Goal: Information Seeking & Learning: Learn about a topic

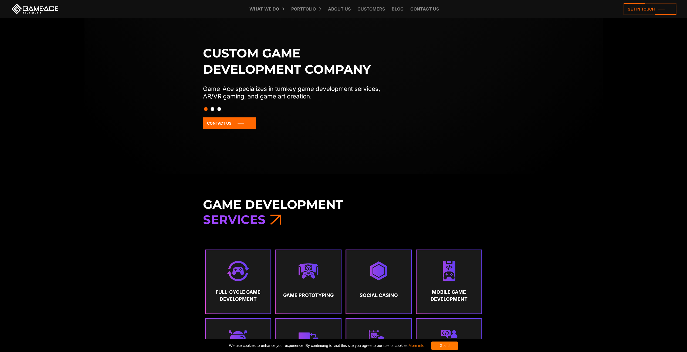
scroll to position [270, 0]
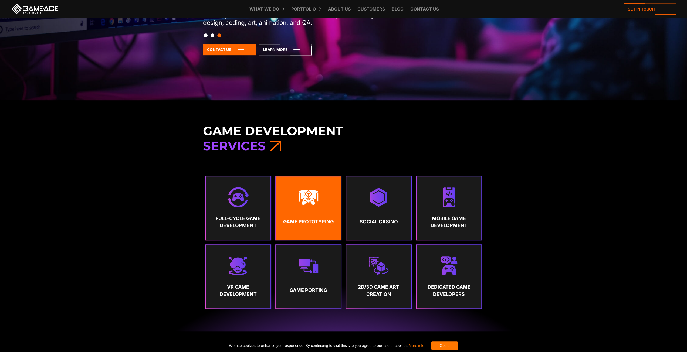
click at [308, 224] on strong "Game Prototyping" at bounding box center [308, 221] width 55 height 13
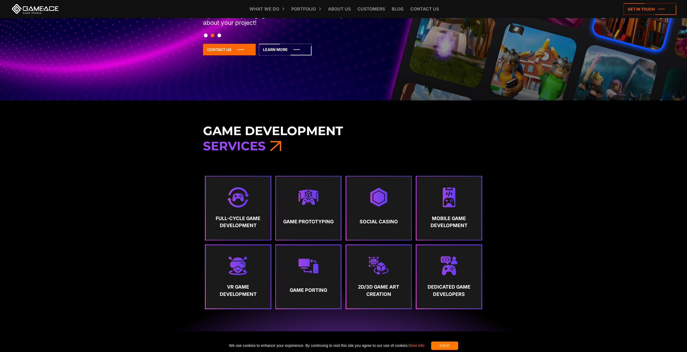
click at [31, 11] on link at bounding box center [35, 9] width 49 height 10
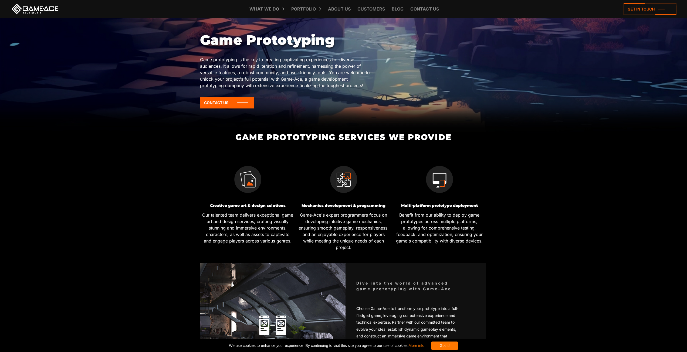
scroll to position [162, 0]
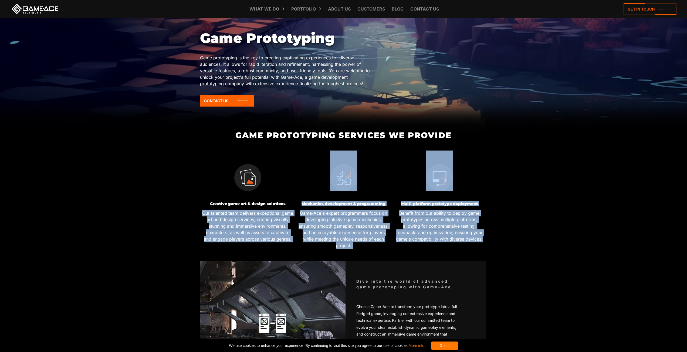
drag, startPoint x: 191, startPoint y: 211, endPoint x: 501, endPoint y: 238, distance: 311.1
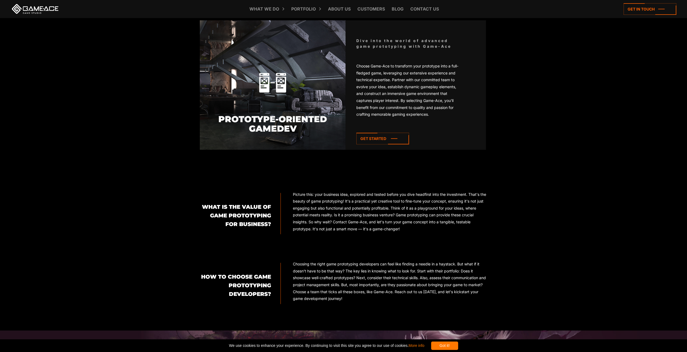
scroll to position [405, 0]
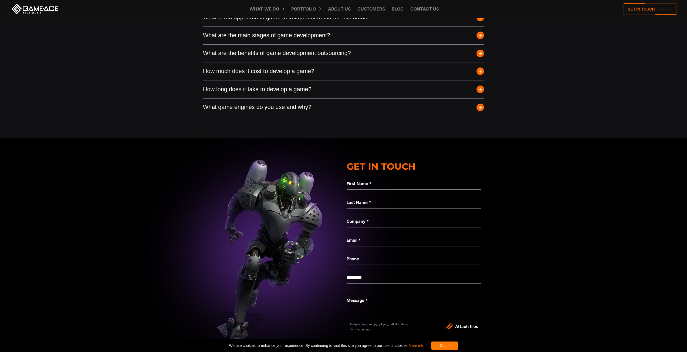
scroll to position [2239, 0]
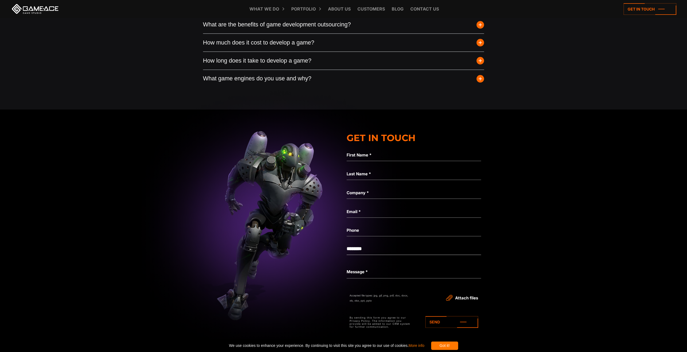
click at [513, 239] on img at bounding box center [272, 219] width 1405 height 263
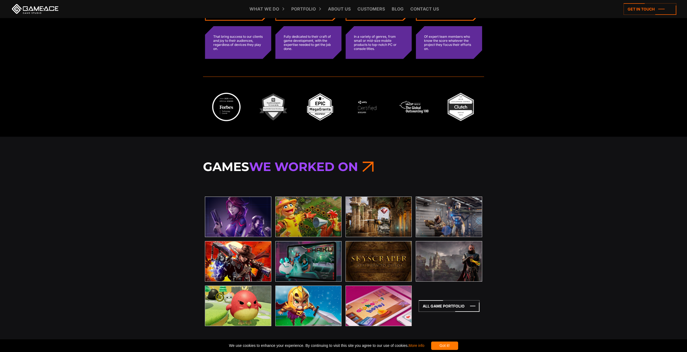
scroll to position [1592, 0]
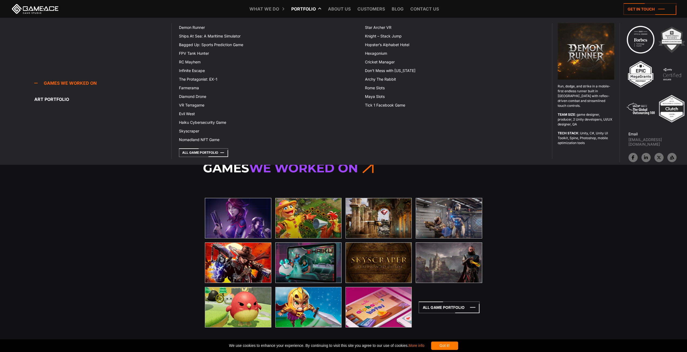
click at [311, 9] on link "Portfolio" at bounding box center [303, 9] width 30 height 18
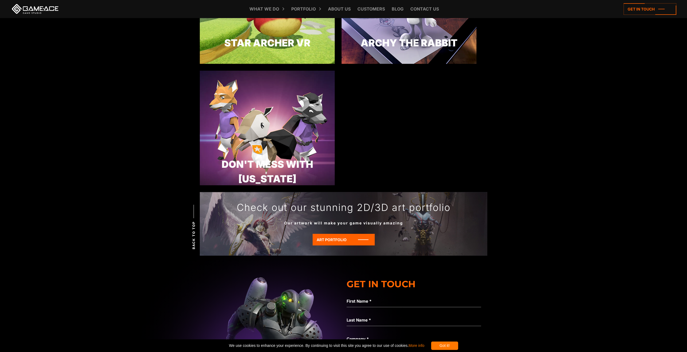
scroll to position [1465, 0]
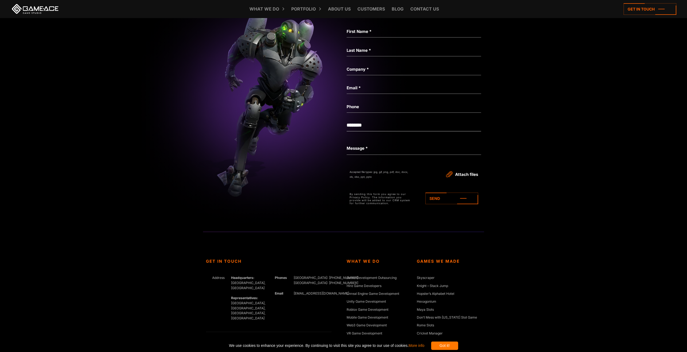
scroll to position [2031, 0]
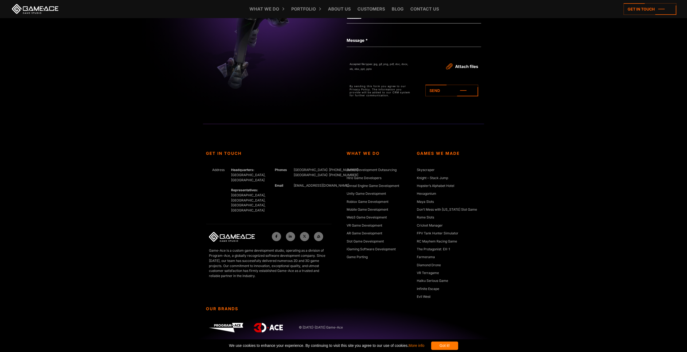
drag, startPoint x: 444, startPoint y: 185, endPoint x: 444, endPoint y: 183, distance: 2.8
